Goal: Ask a question

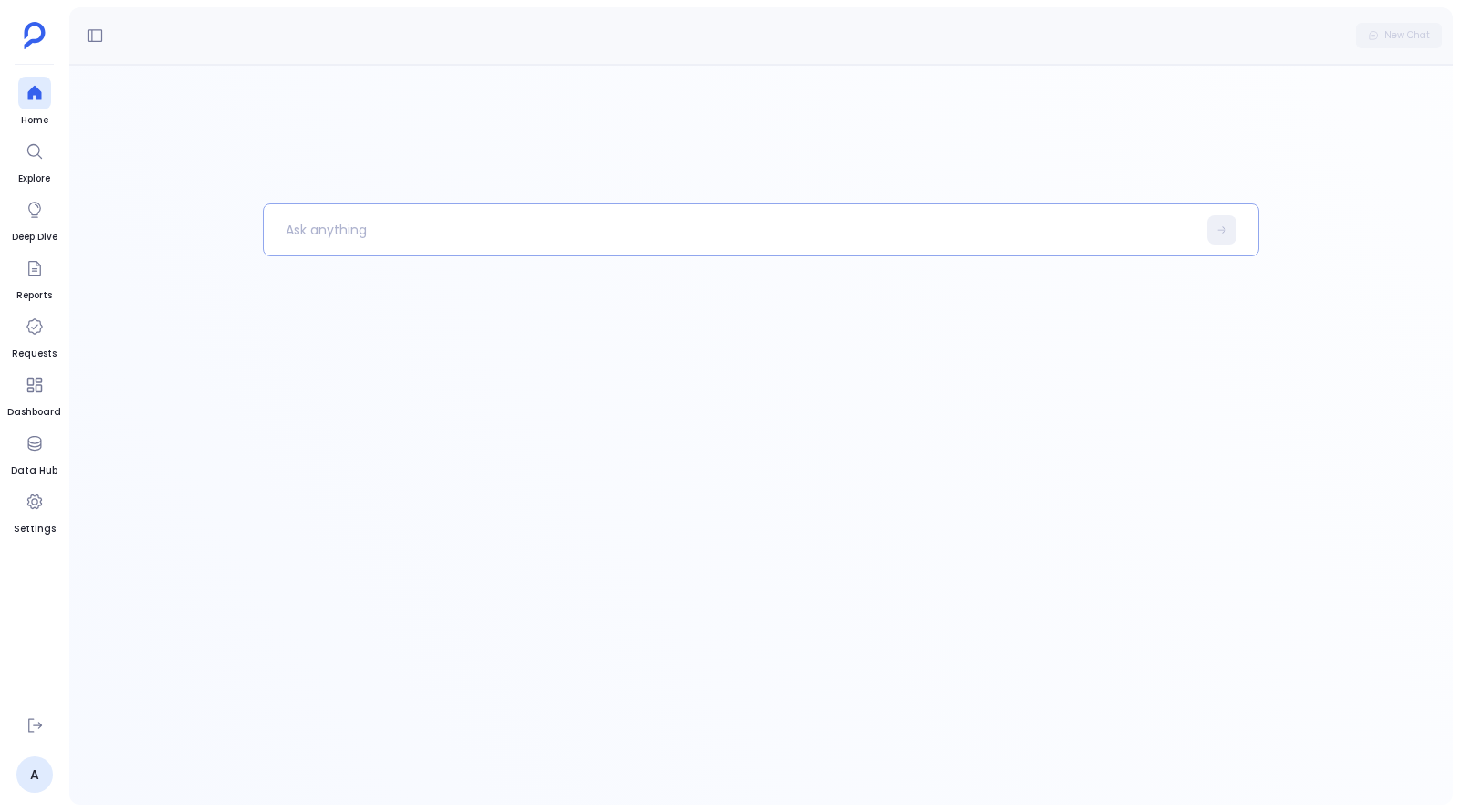
click at [332, 228] on p at bounding box center [730, 230] width 933 height 47
click at [114, 35] on div "New Chat" at bounding box center [761, 36] width 1383 height 58
click at [91, 34] on icon at bounding box center [94, 35] width 18 height 18
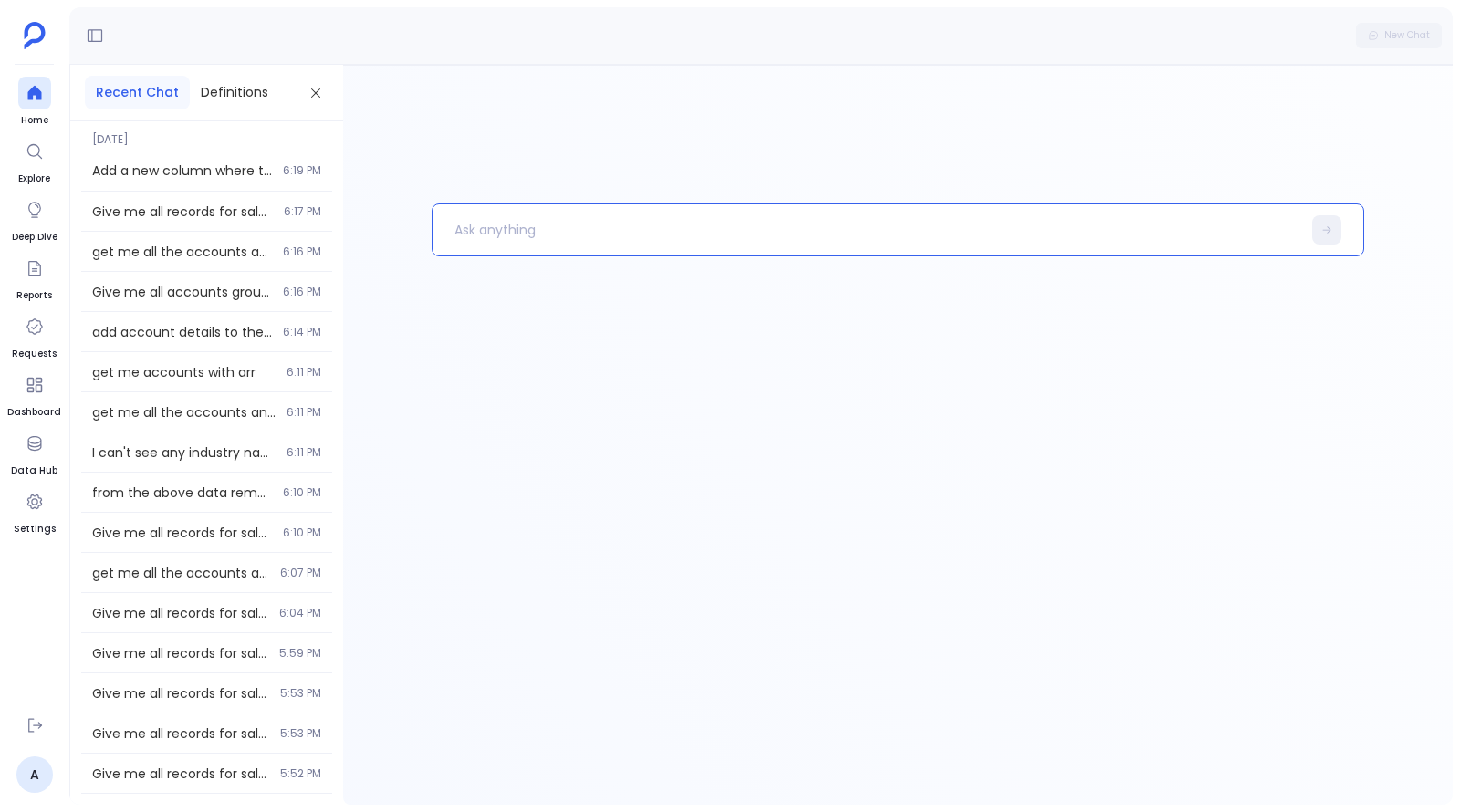
click at [528, 225] on p at bounding box center [866, 230] width 868 height 47
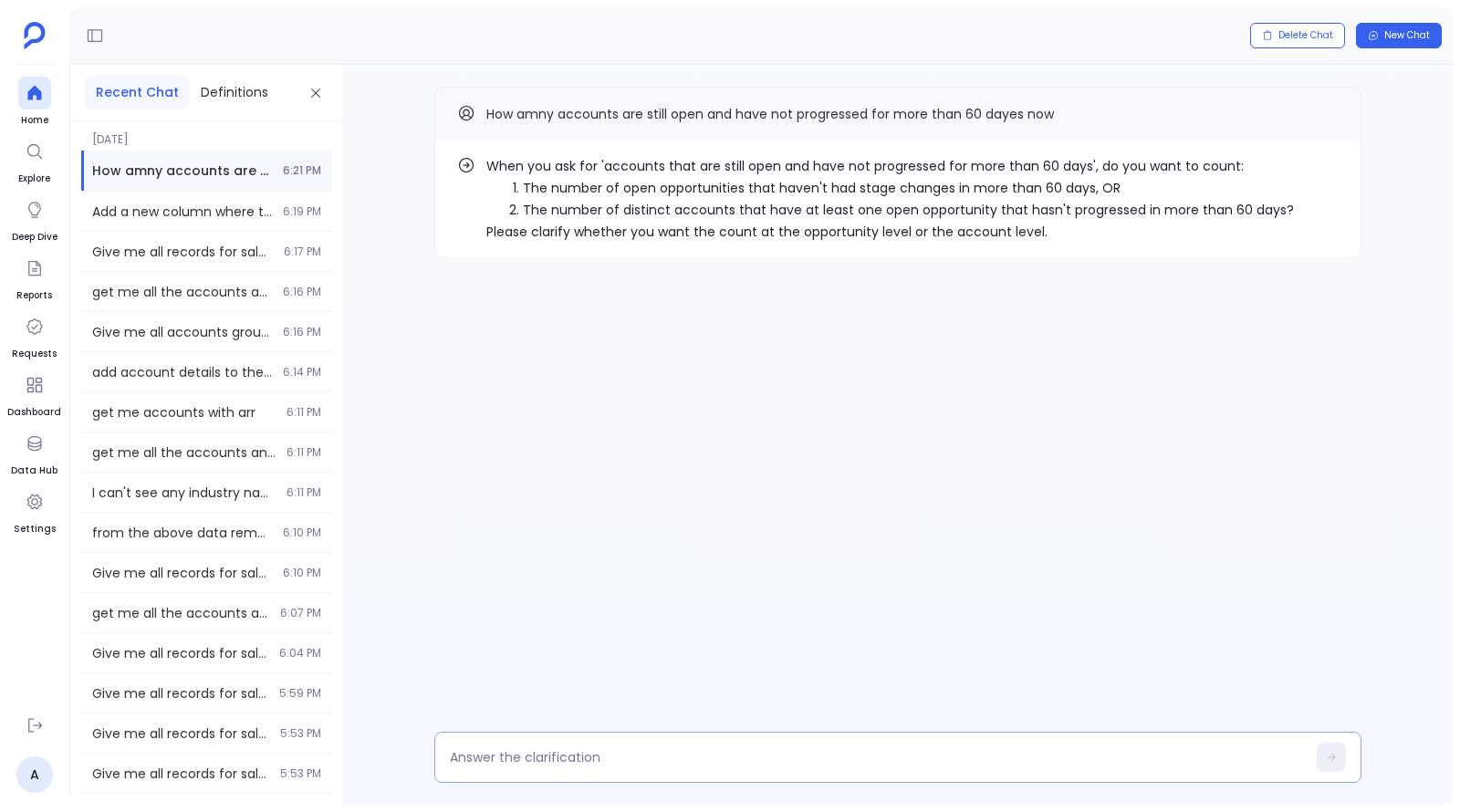
click at [689, 760] on textarea at bounding box center [877, 756] width 855 height 18
type textarea "1"
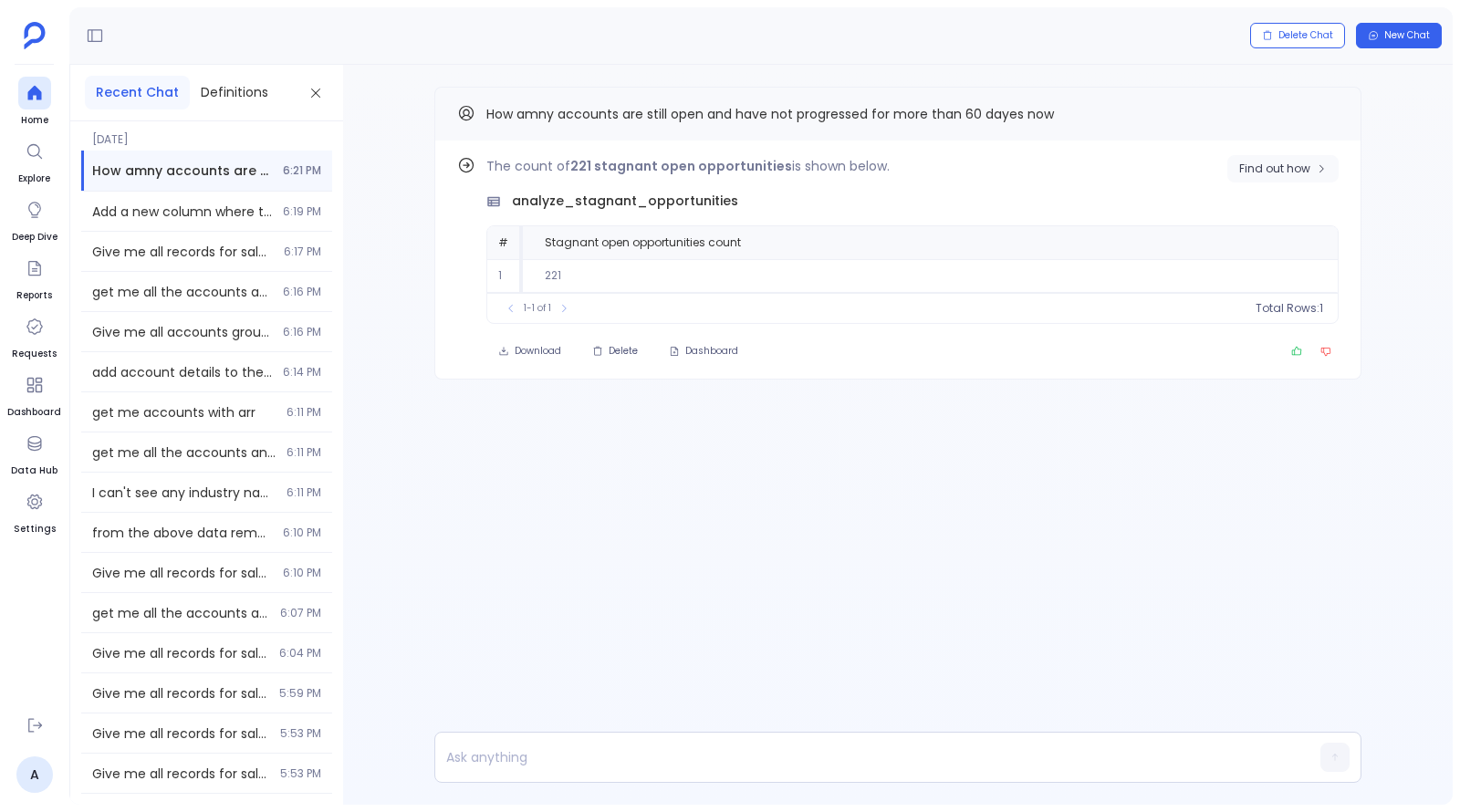
click at [1284, 166] on span "Find out how" at bounding box center [1274, 168] width 71 height 14
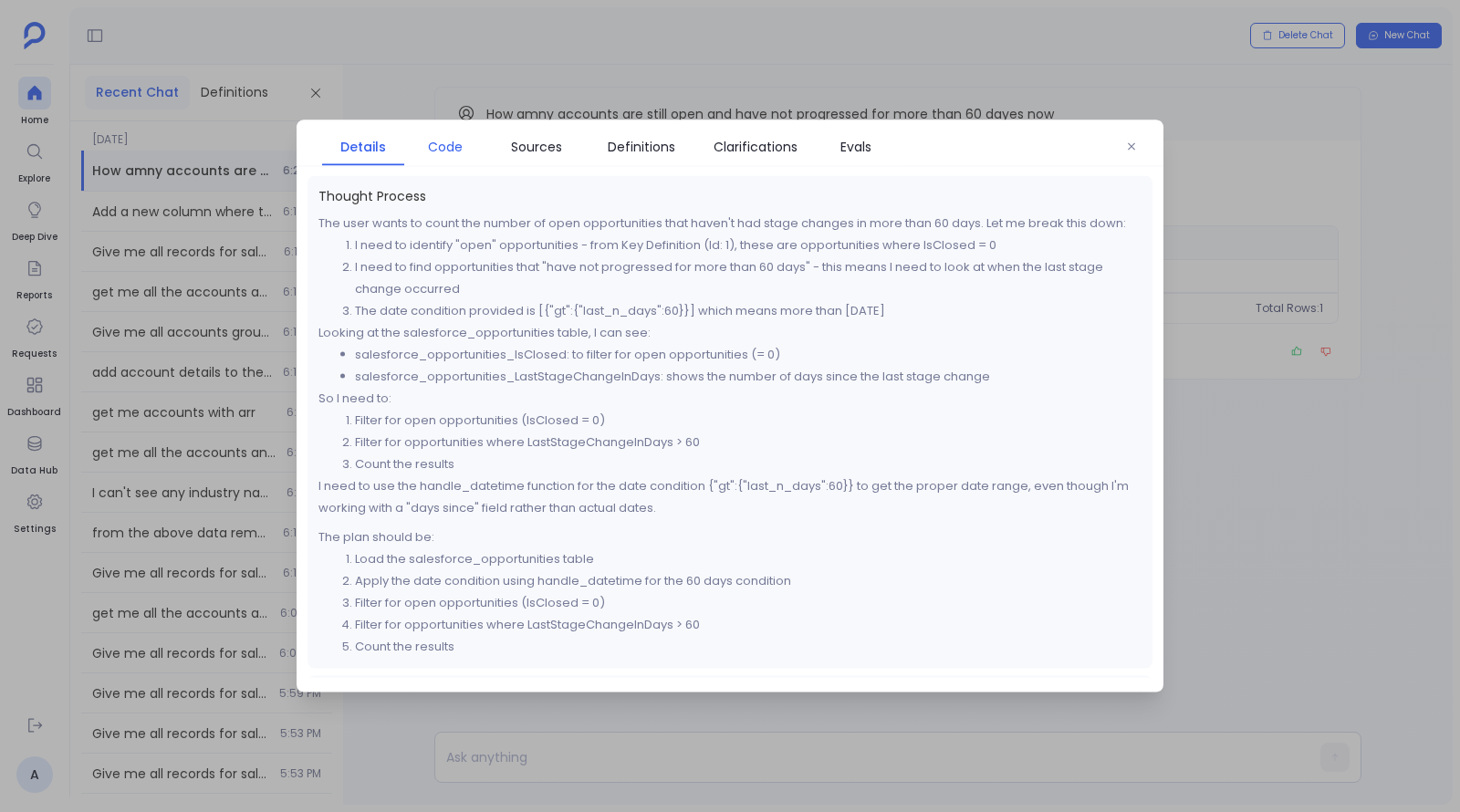
click at [432, 134] on link "Code" at bounding box center [444, 146] width 82 height 39
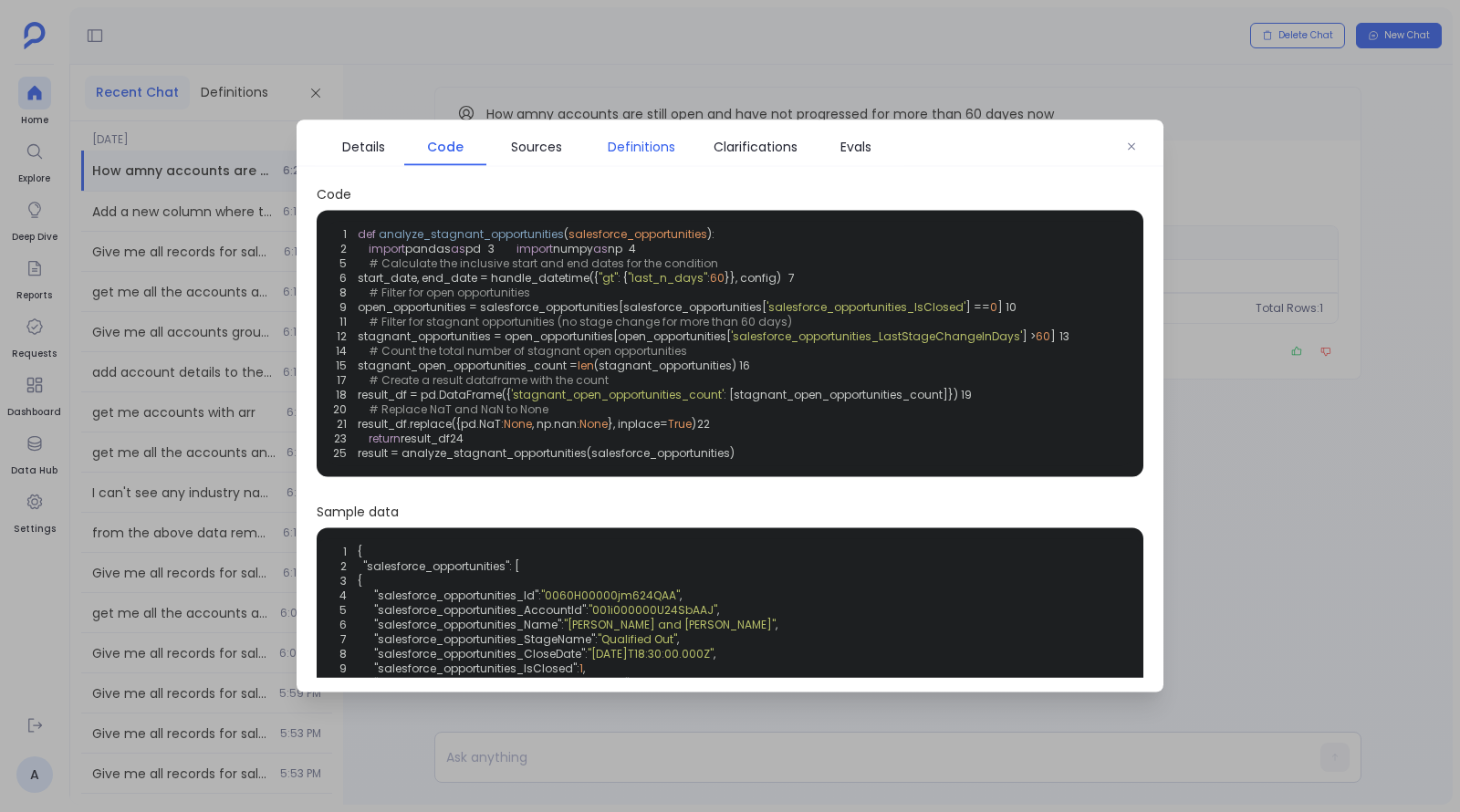
click at [637, 154] on span "Definitions" at bounding box center [641, 146] width 68 height 20
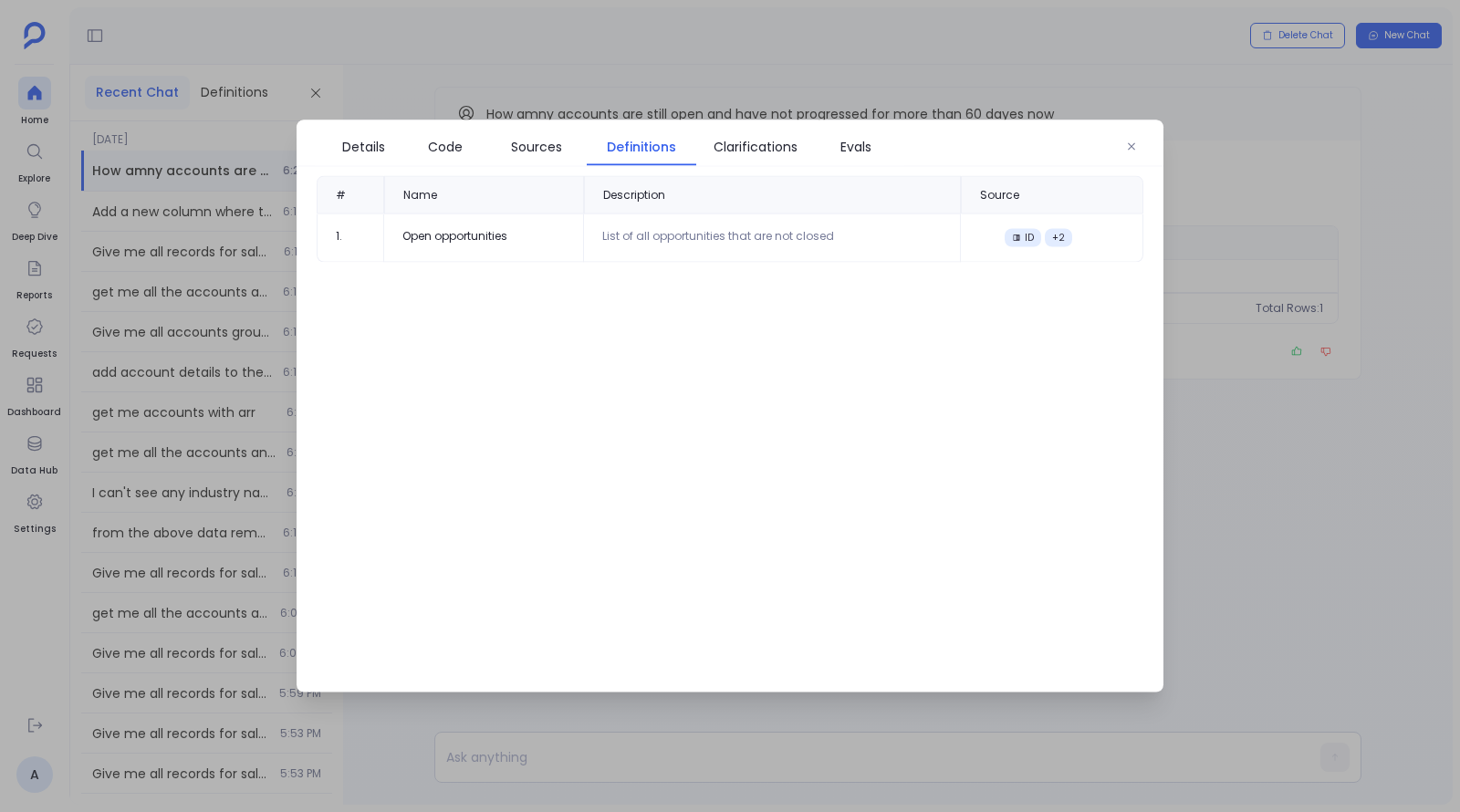
click at [1295, 318] on div at bounding box center [730, 406] width 1460 height 812
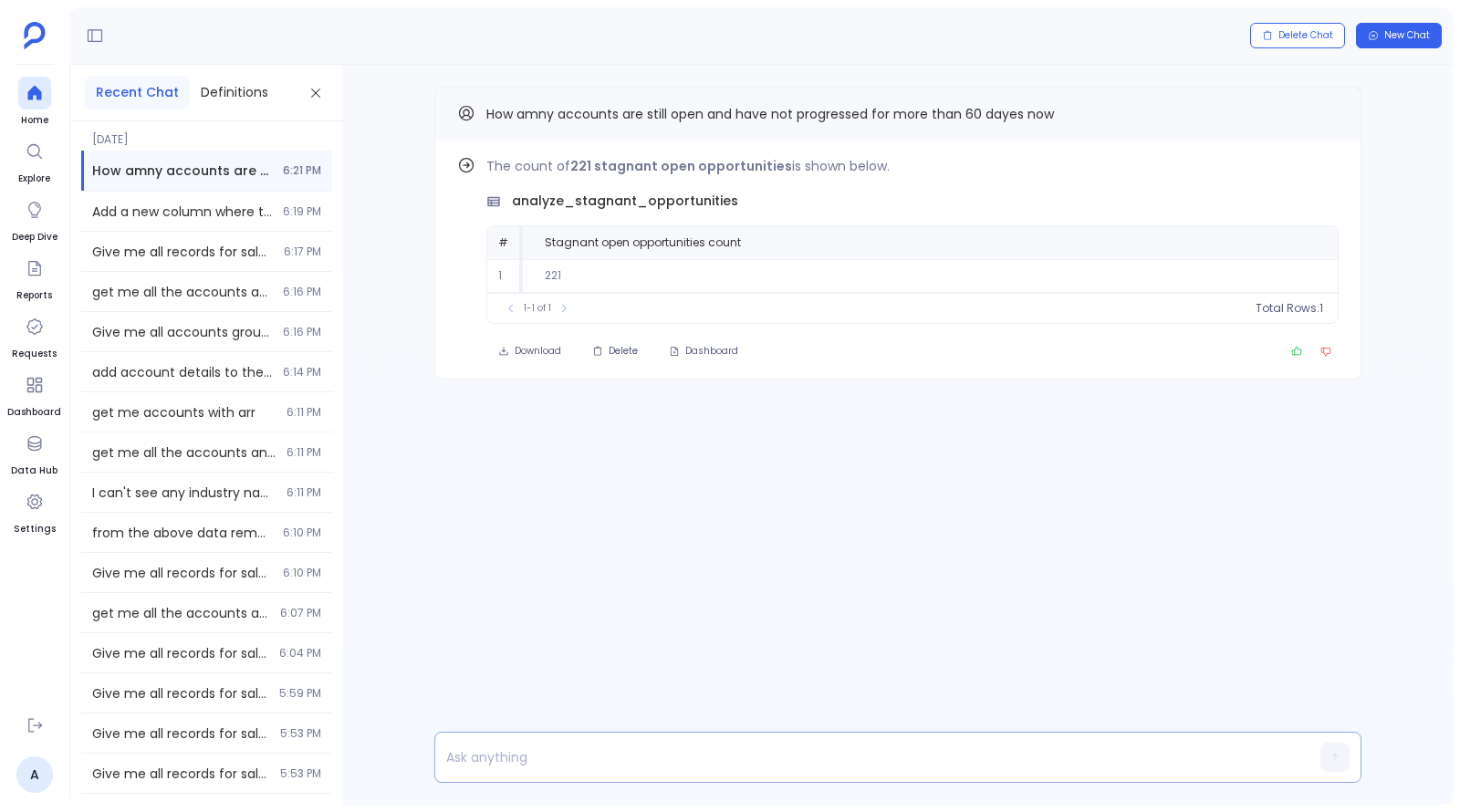
click at [760, 753] on p at bounding box center [862, 756] width 854 height 25
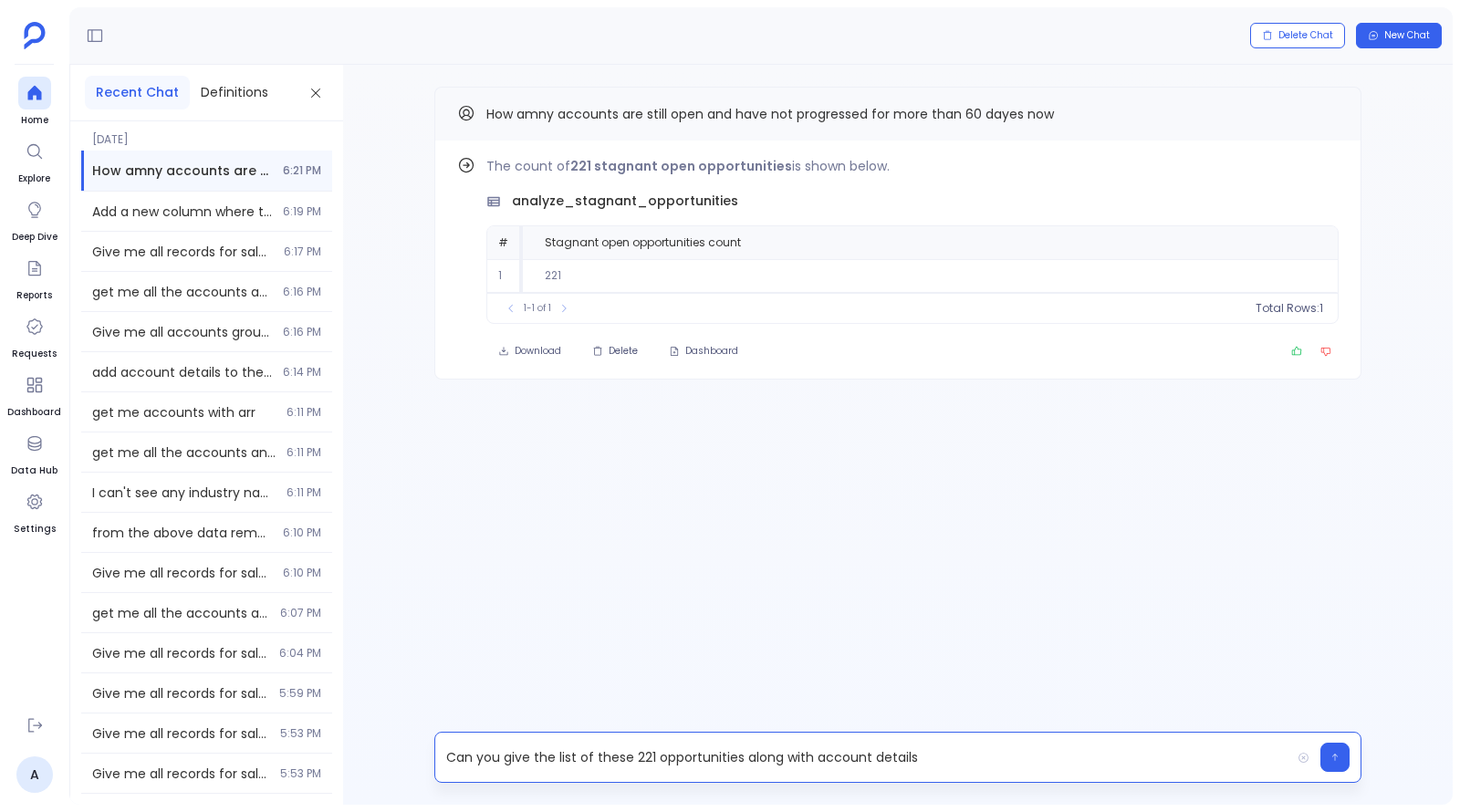
click at [816, 754] on p "Can you give the list of these 221 opportunities along with account details" at bounding box center [862, 756] width 854 height 25
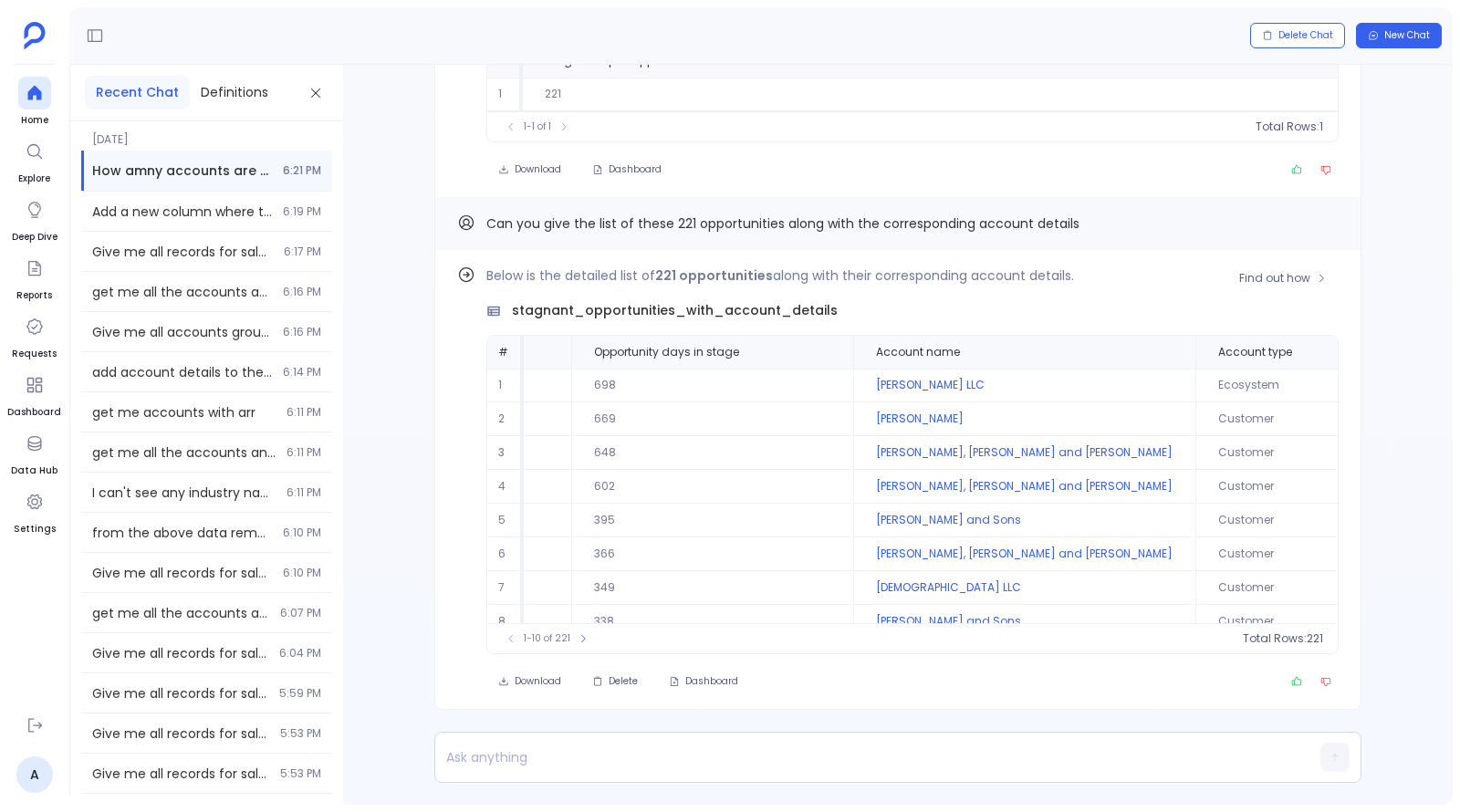
scroll to position [0, 640]
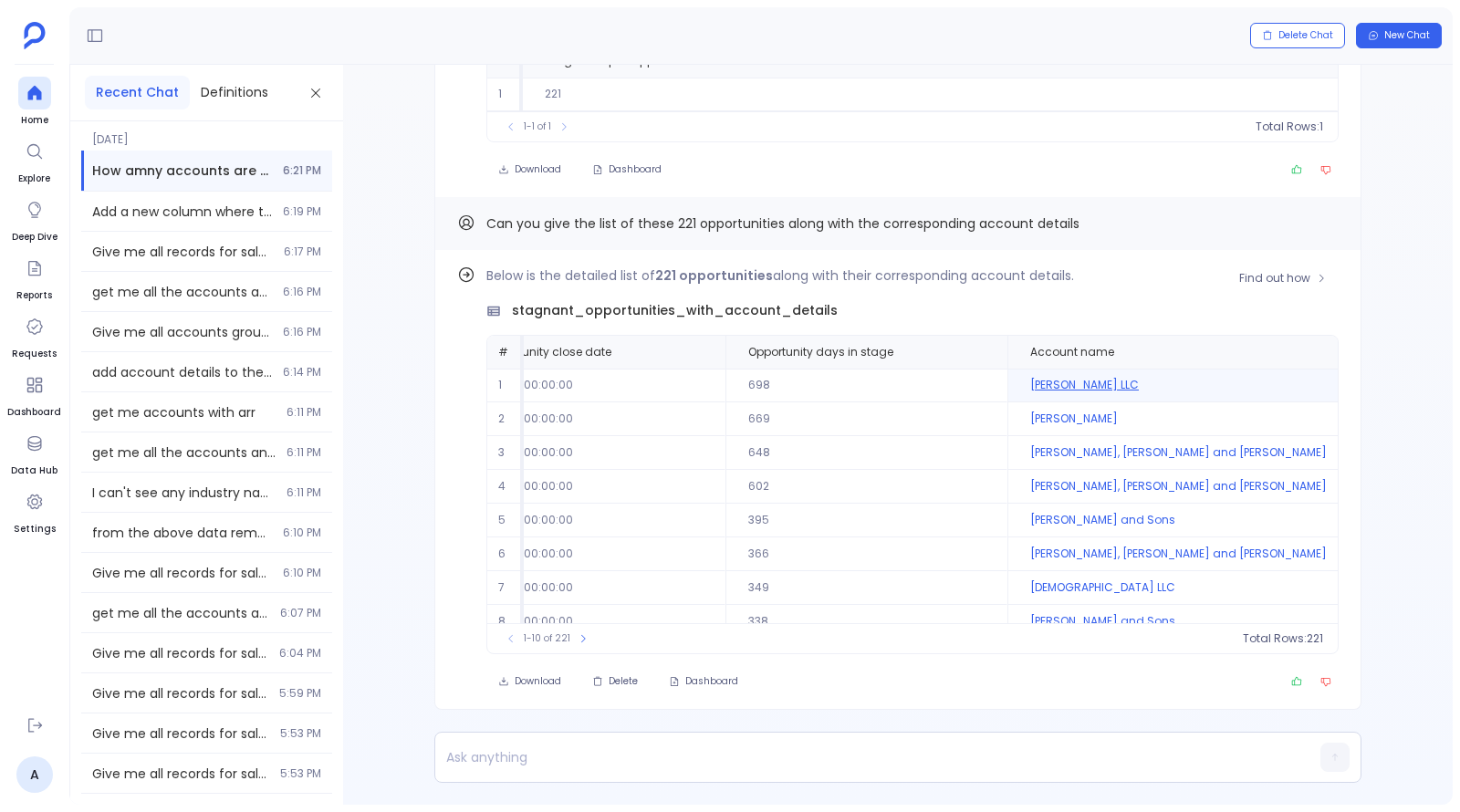
click at [1007, 389] on td "[PERSON_NAME] LLC" at bounding box center [1178, 386] width 342 height 34
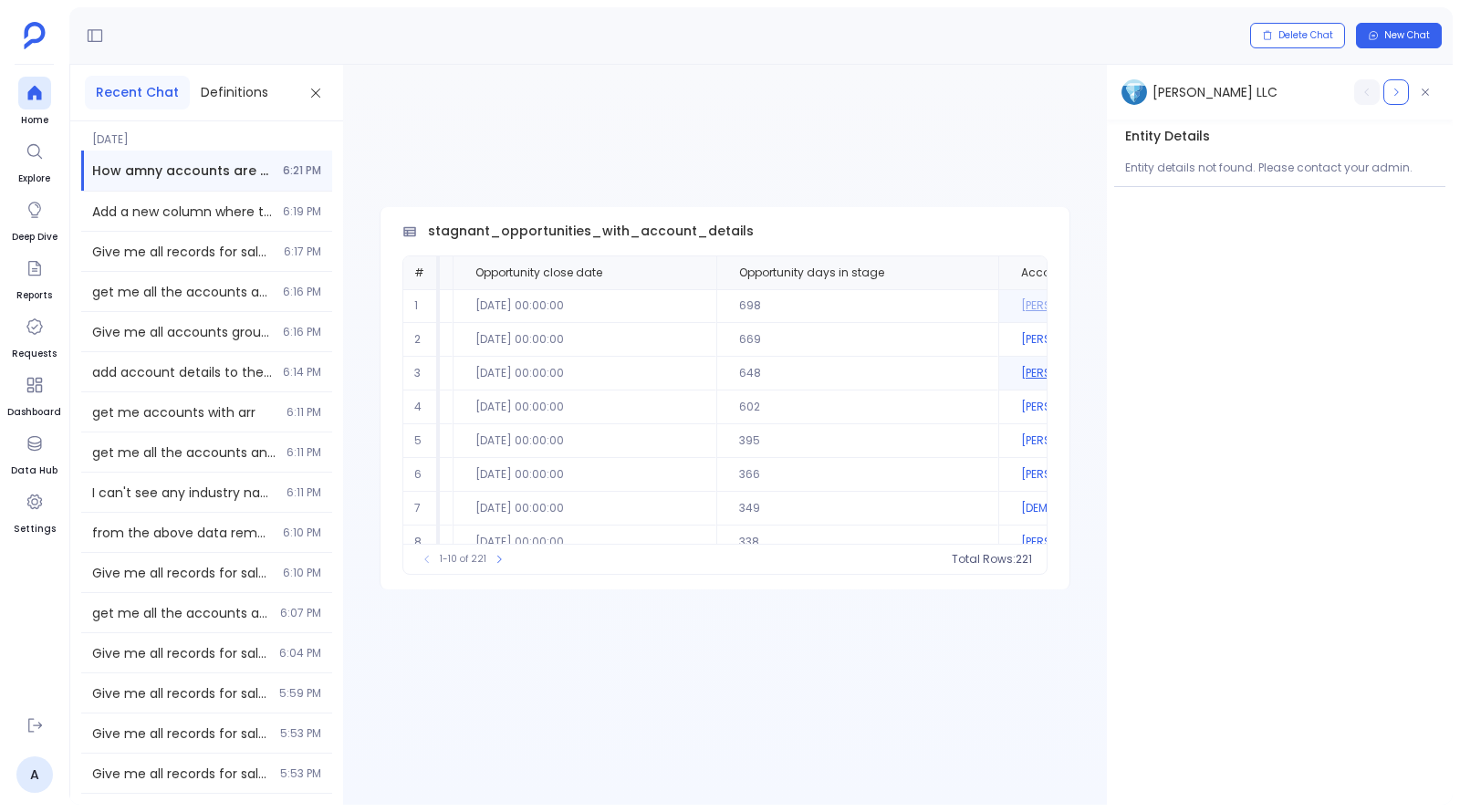
scroll to position [0, 571]
click at [1394, 91] on icon "button" at bounding box center [1396, 92] width 11 height 11
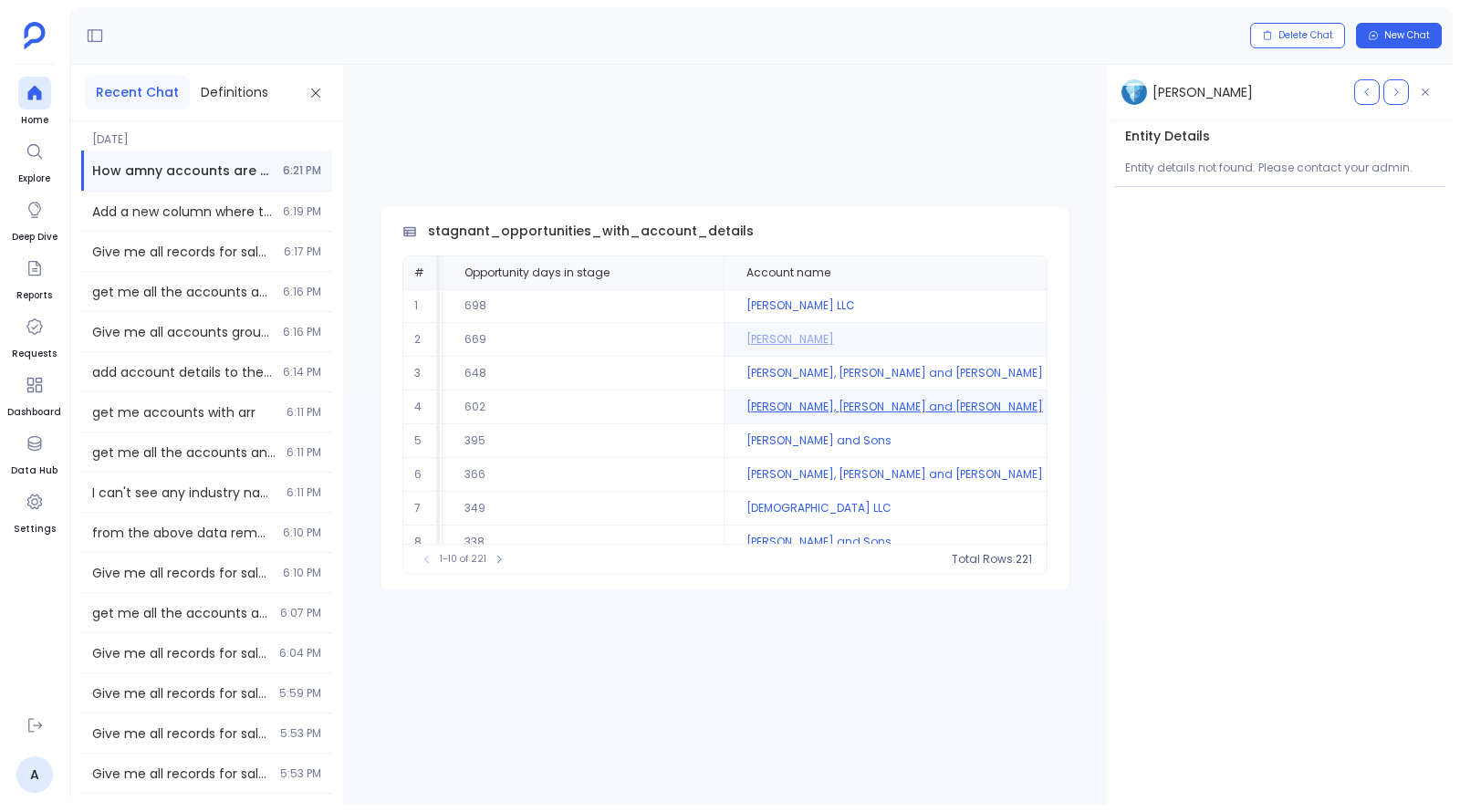
scroll to position [0, 0]
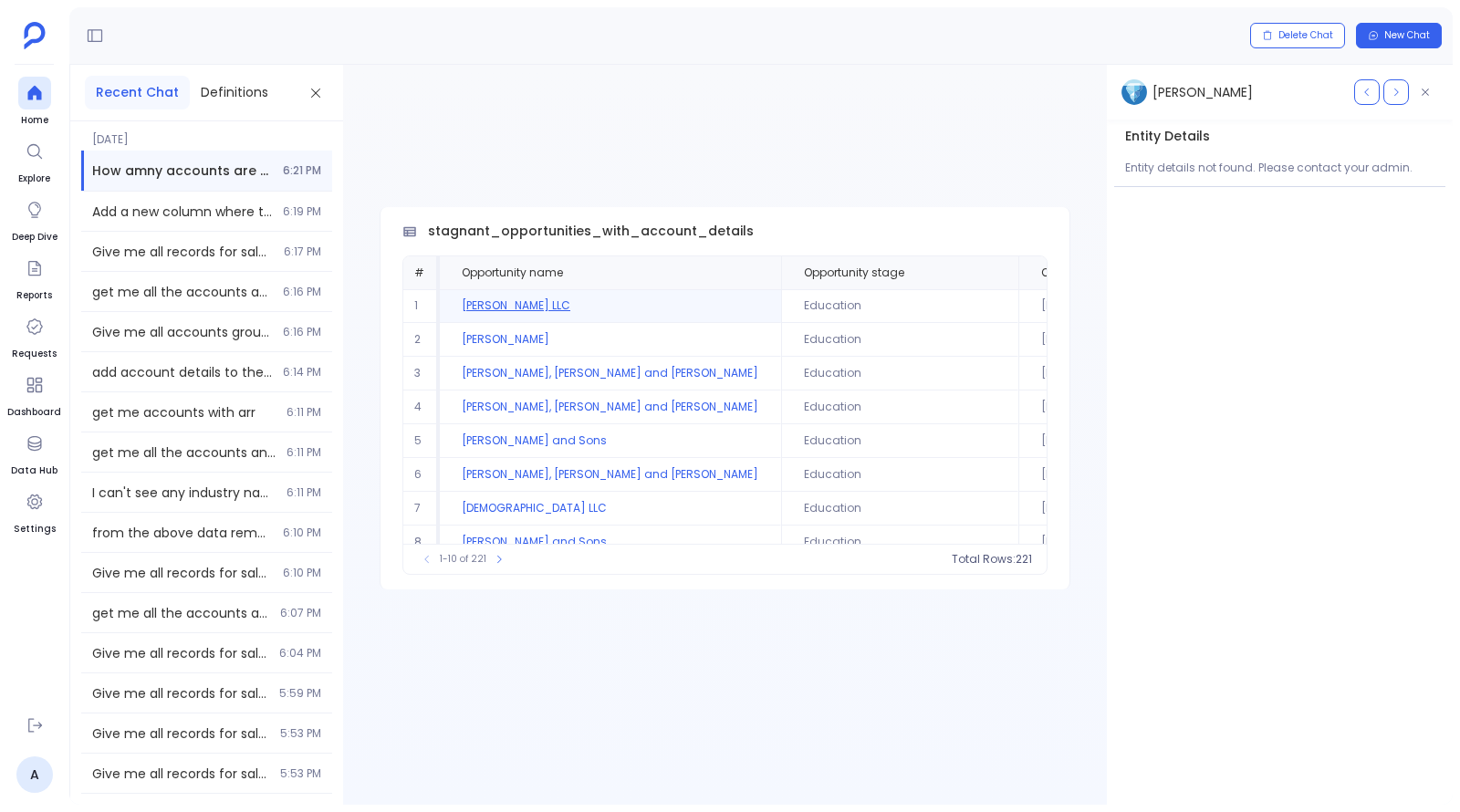
click at [516, 298] on td "[PERSON_NAME] LLC" at bounding box center [610, 307] width 341 height 34
click at [325, 87] on button at bounding box center [315, 92] width 25 height 25
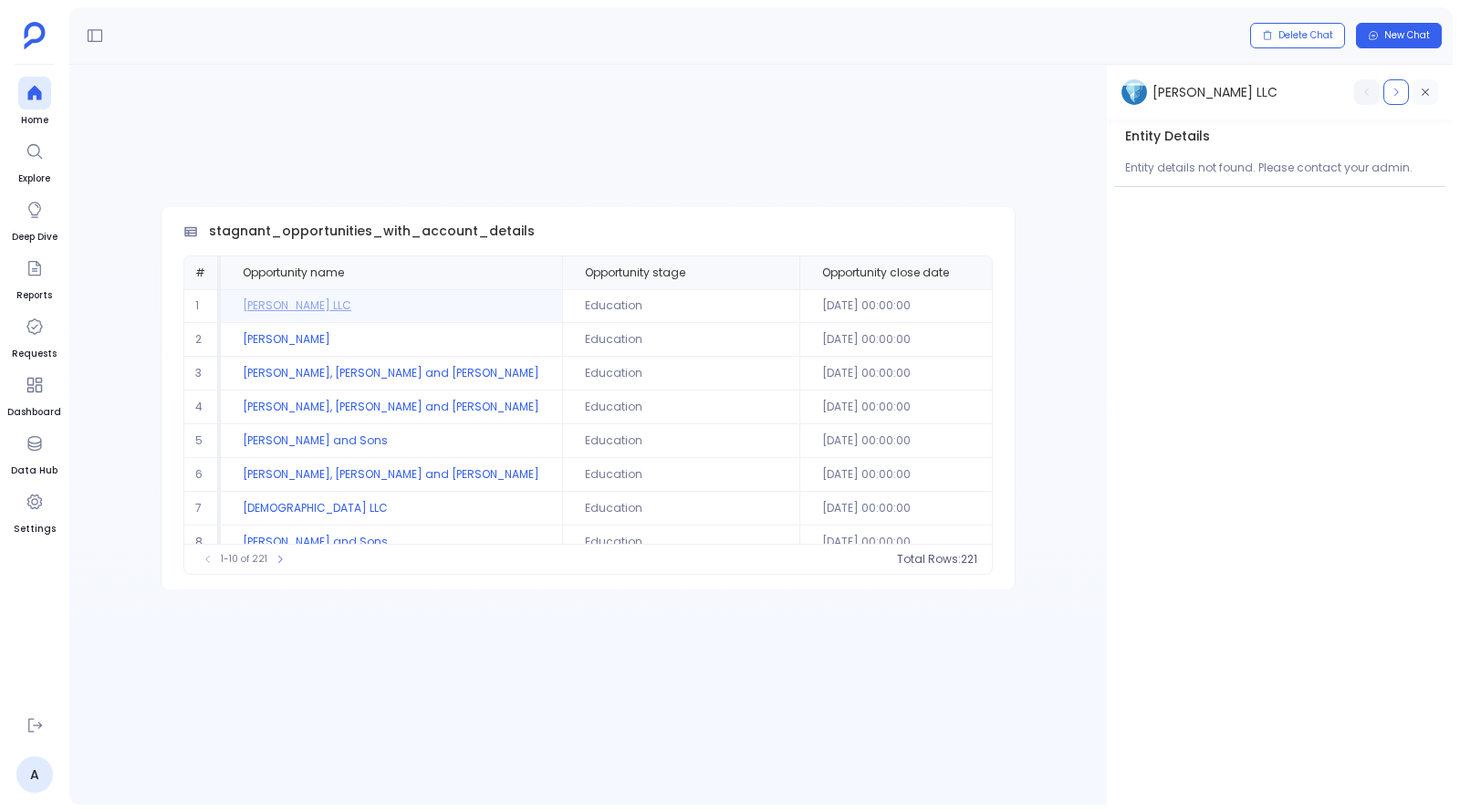
click at [1424, 89] on icon "button" at bounding box center [1425, 92] width 11 height 11
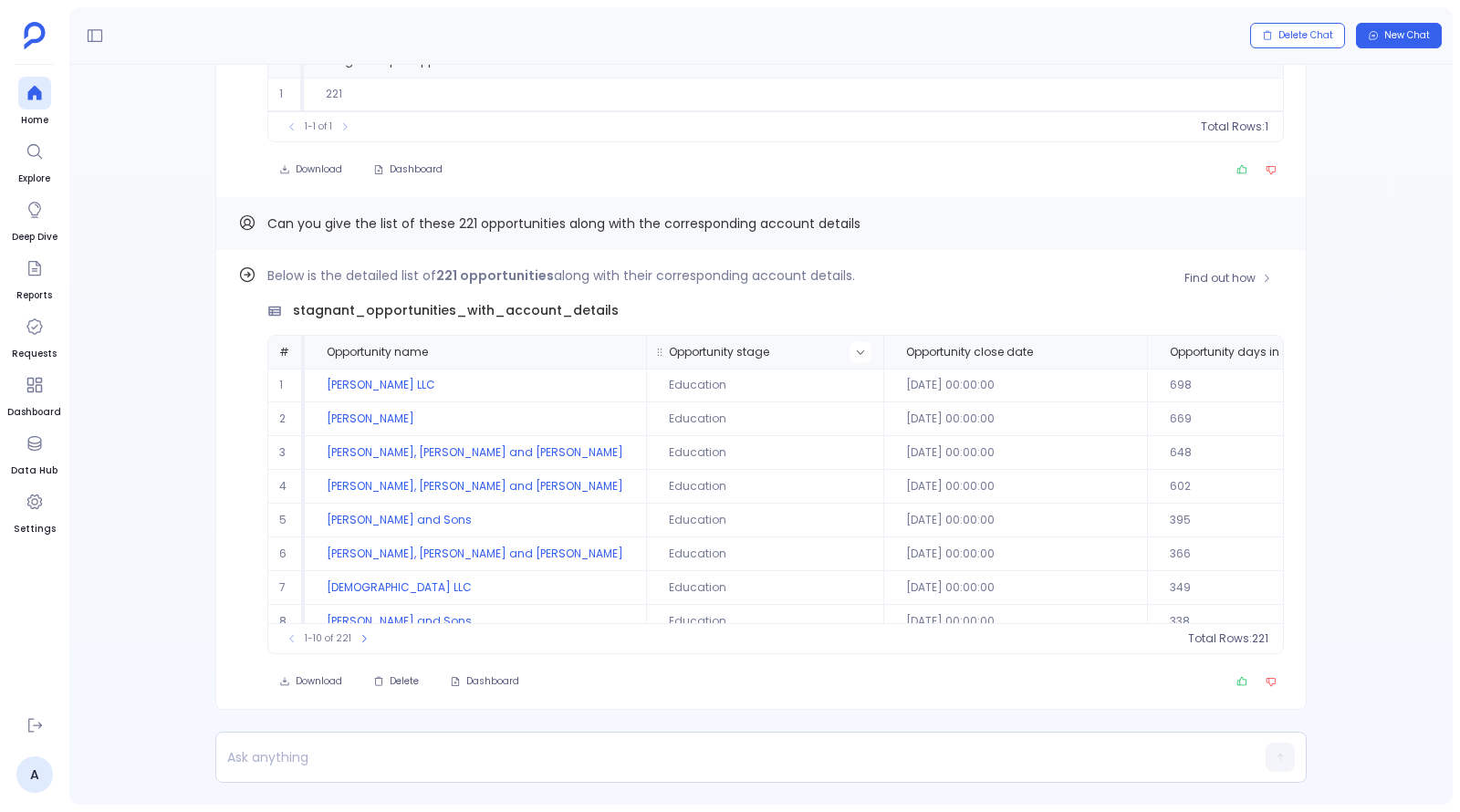
click at [854, 355] on icon at bounding box center [860, 353] width 11 height 11
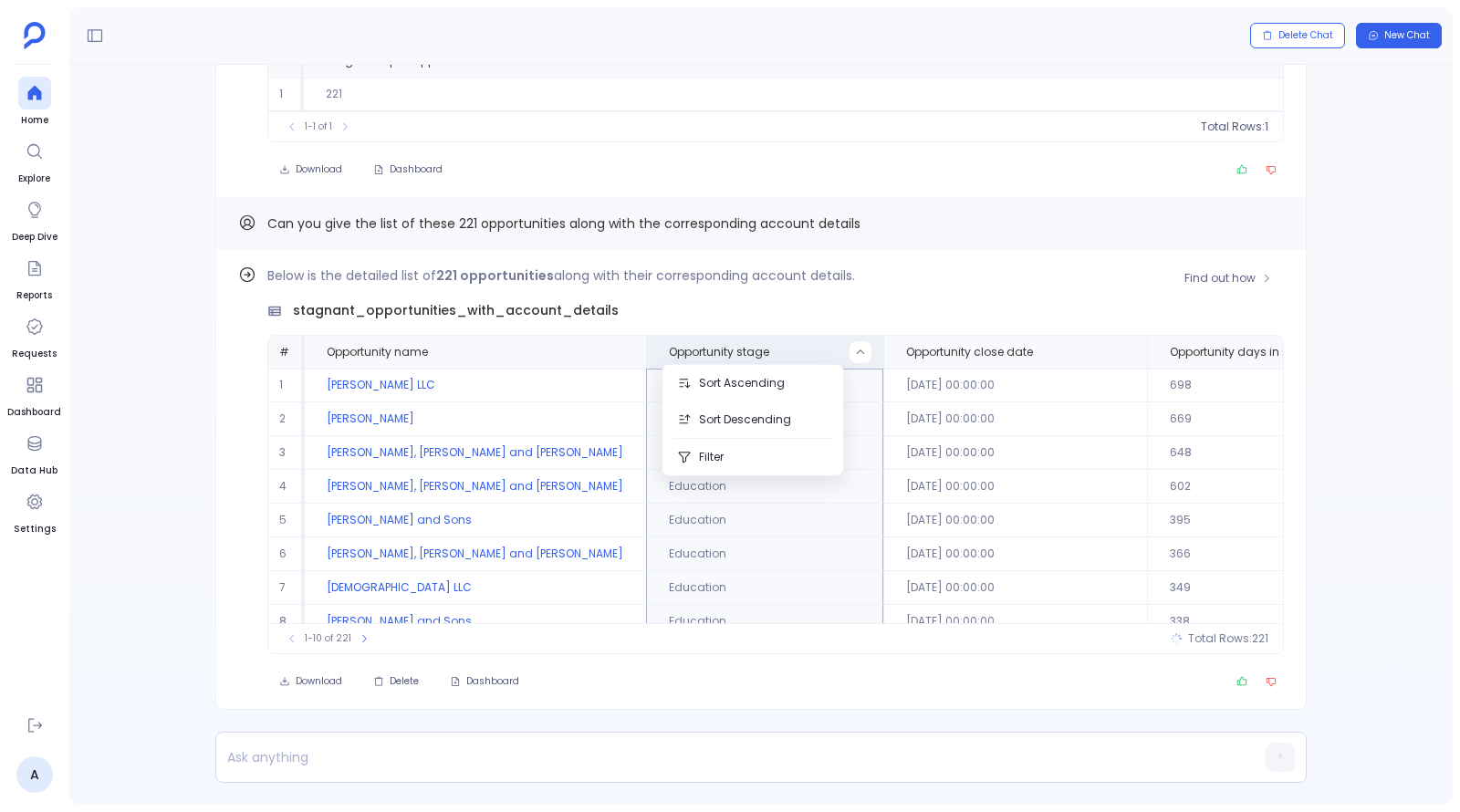
click at [763, 321] on div "Below is the detailed list of 221 opportunities along with their corresponding …" at bounding box center [774, 458] width 1016 height 389
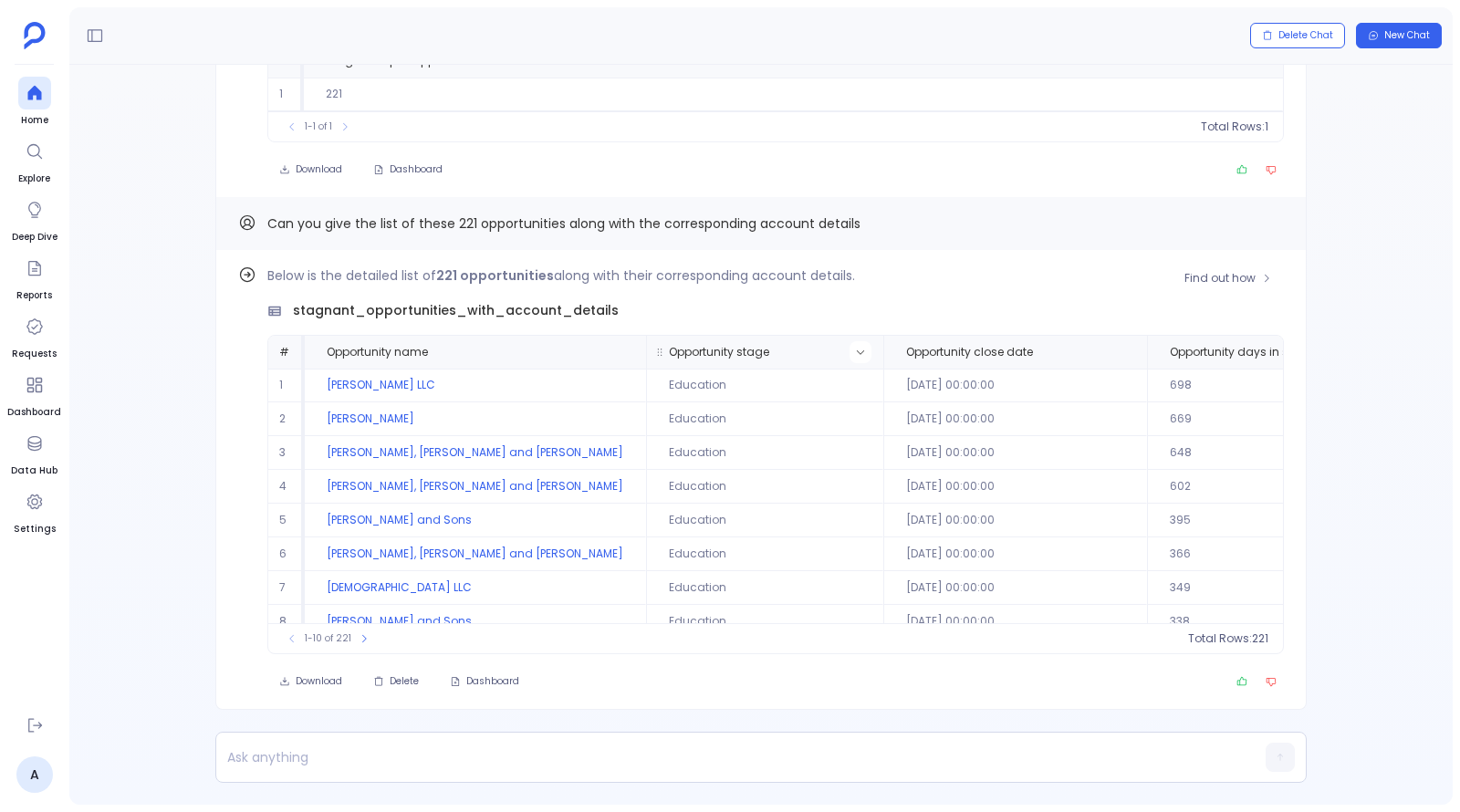
click at [849, 352] on button at bounding box center [859, 352] width 22 height 22
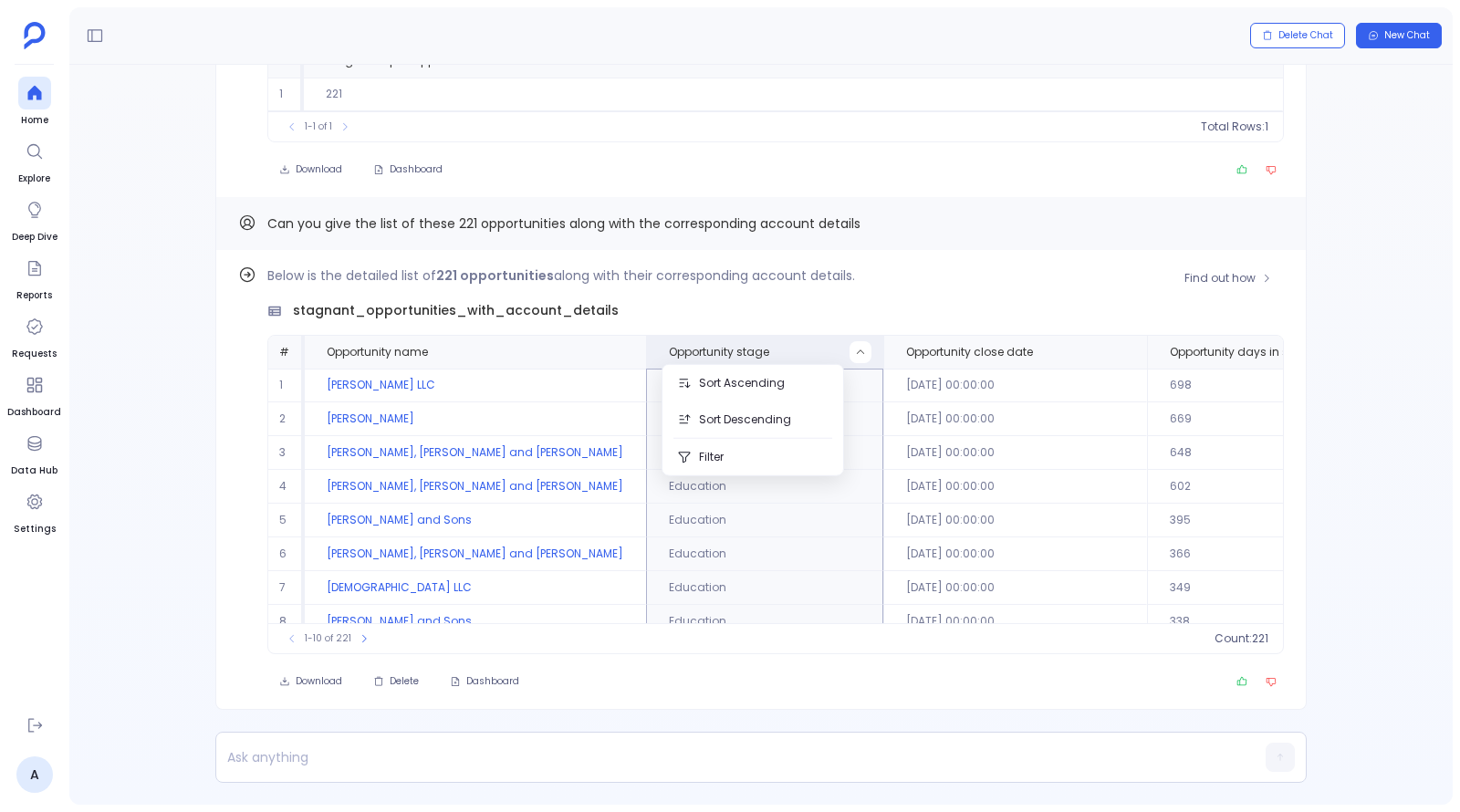
click at [701, 702] on div "Find out how Below is the detailed list of 221 opportunities along with their c…" at bounding box center [760, 479] width 1091 height 459
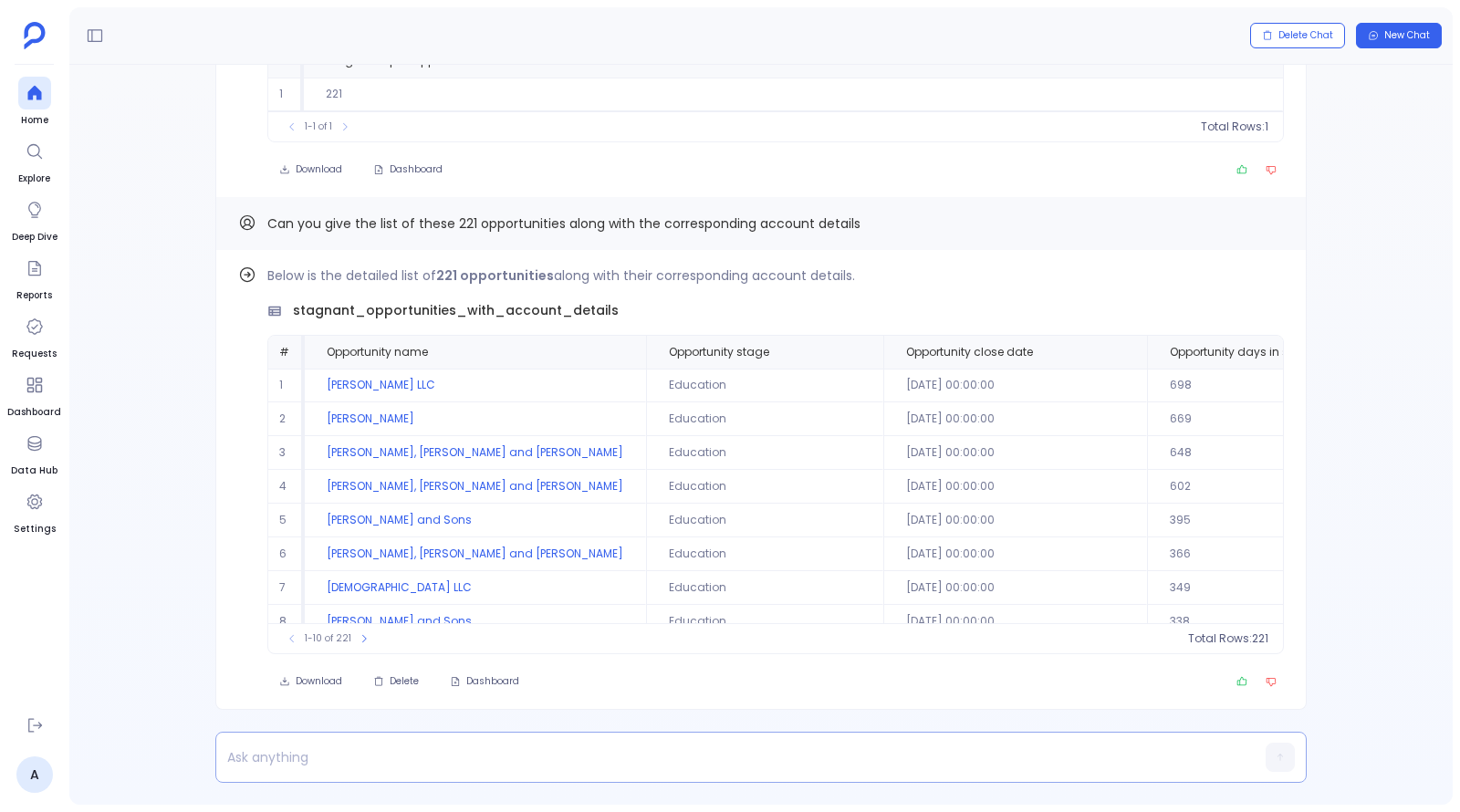
click at [592, 760] on p at bounding box center [725, 756] width 1019 height 25
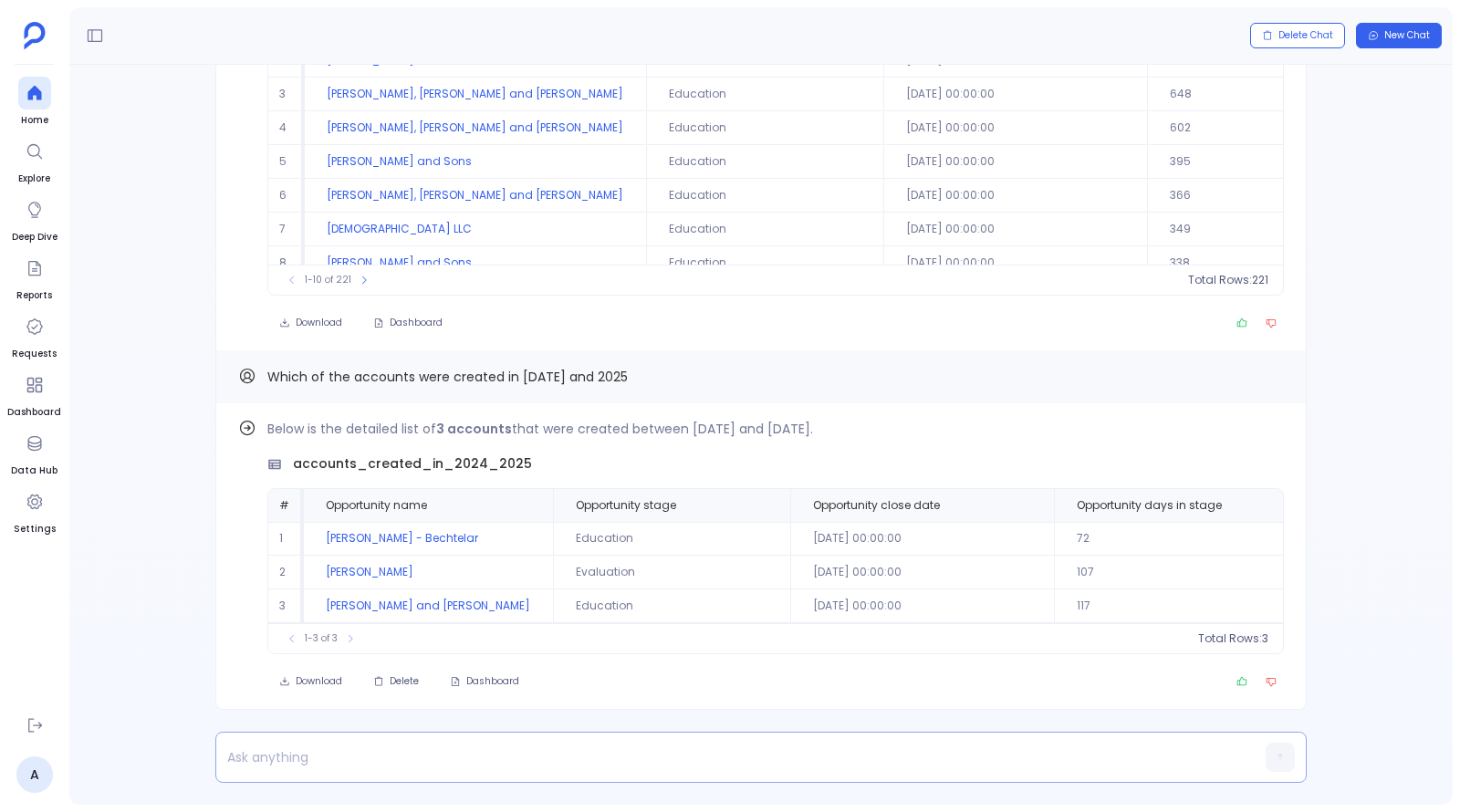
click at [562, 771] on div at bounding box center [725, 757] width 1019 height 49
click at [562, 761] on p at bounding box center [725, 756] width 1019 height 25
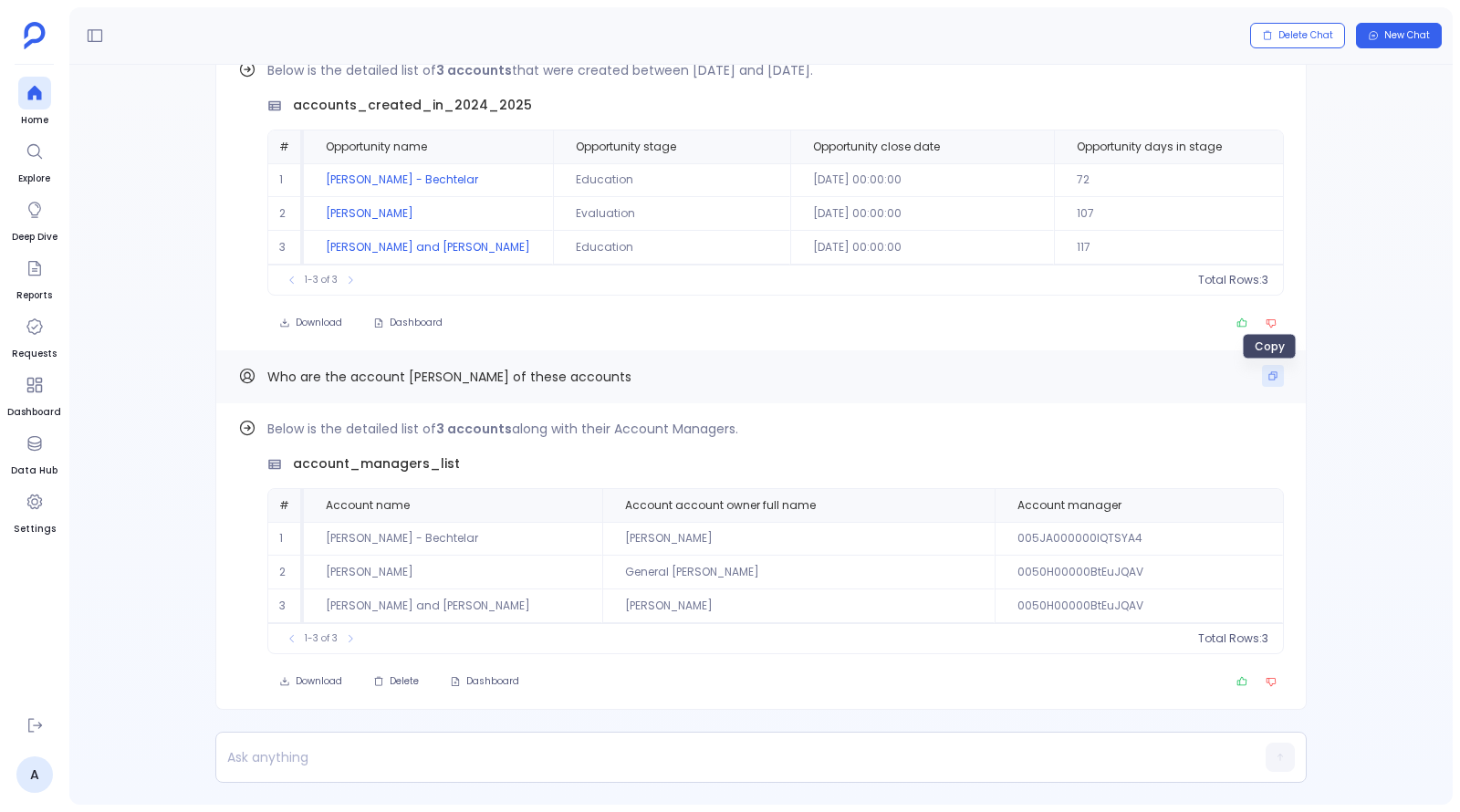
click at [1269, 373] on icon "Copy" at bounding box center [1272, 376] width 11 height 11
click at [404, 686] on span "Delete" at bounding box center [404, 682] width 29 height 13
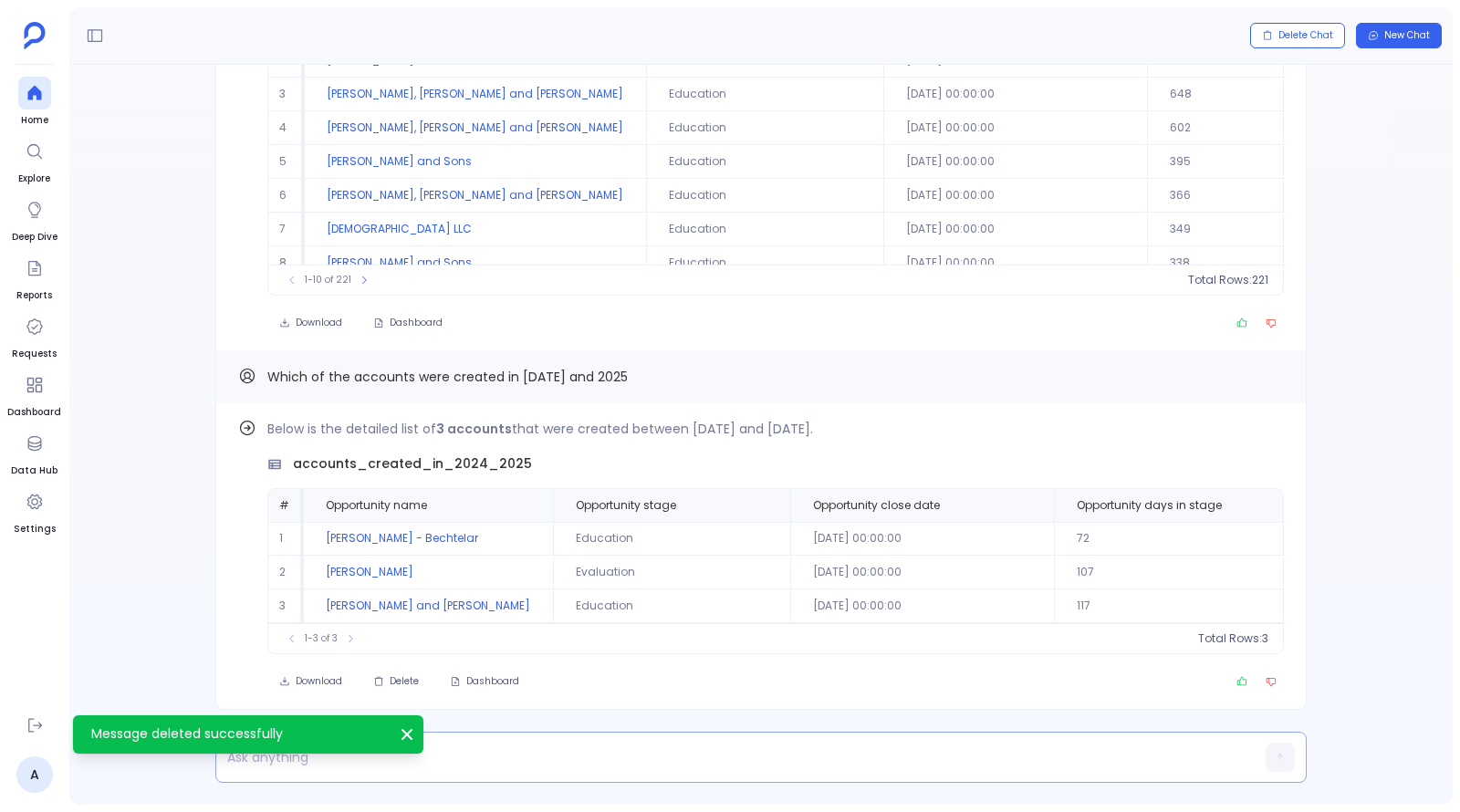
click at [506, 743] on div at bounding box center [725, 757] width 1019 height 49
click at [506, 747] on p at bounding box center [725, 756] width 1019 height 25
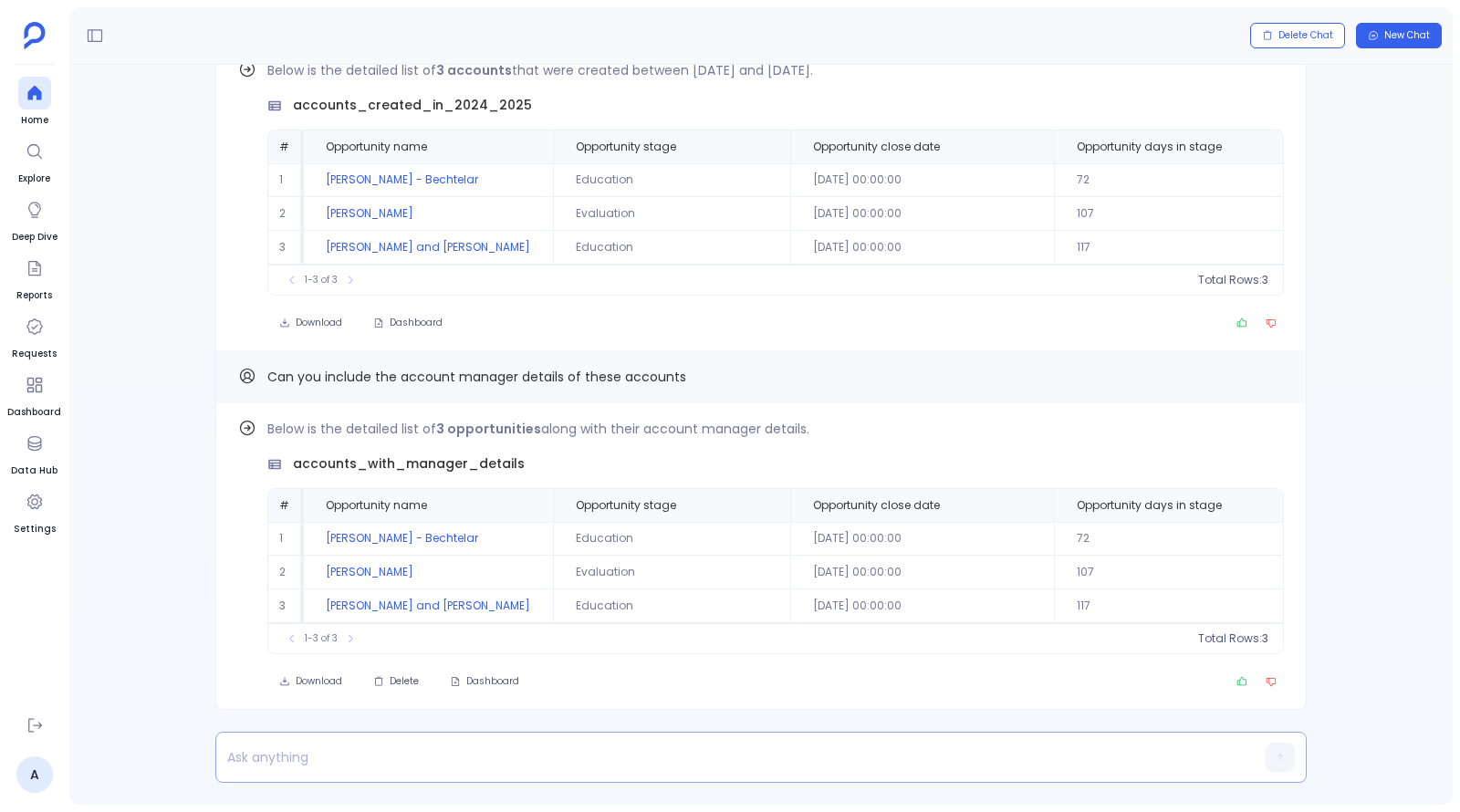
click at [658, 753] on p at bounding box center [725, 756] width 1019 height 25
